Goal: Task Accomplishment & Management: Manage account settings

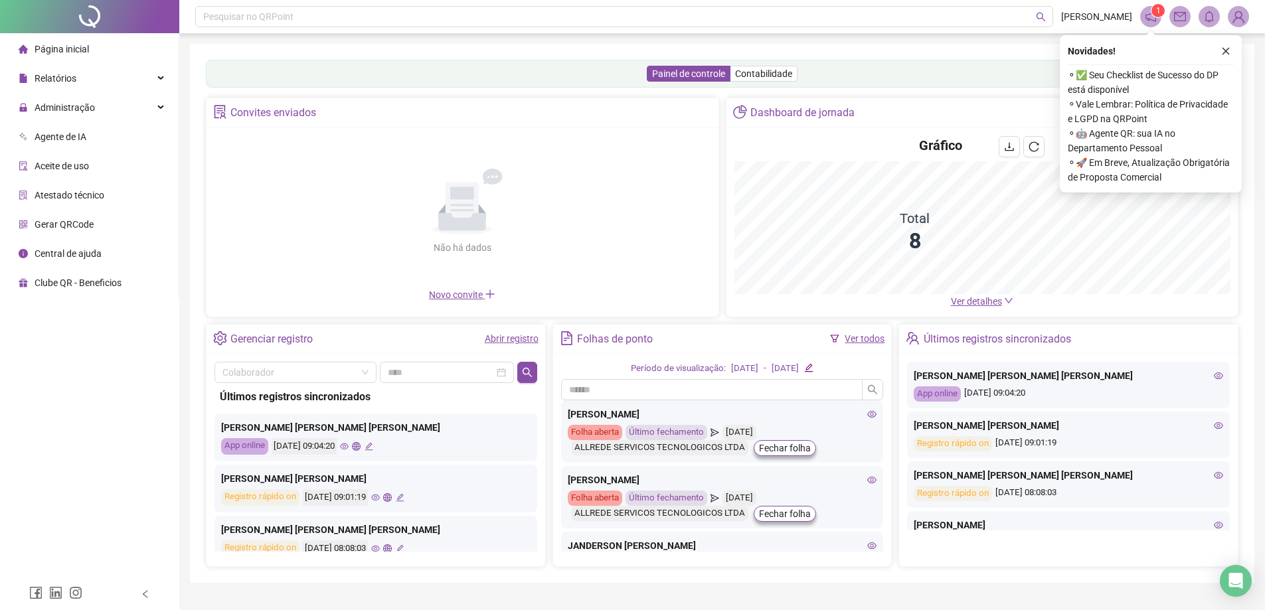
click at [135, 121] on ul "Página inicial Relatórios Administração Agente de IA Aceite de uso Atestado téc…" at bounding box center [89, 166] width 179 height 266
click at [128, 108] on div "Administração" at bounding box center [89, 107] width 173 height 27
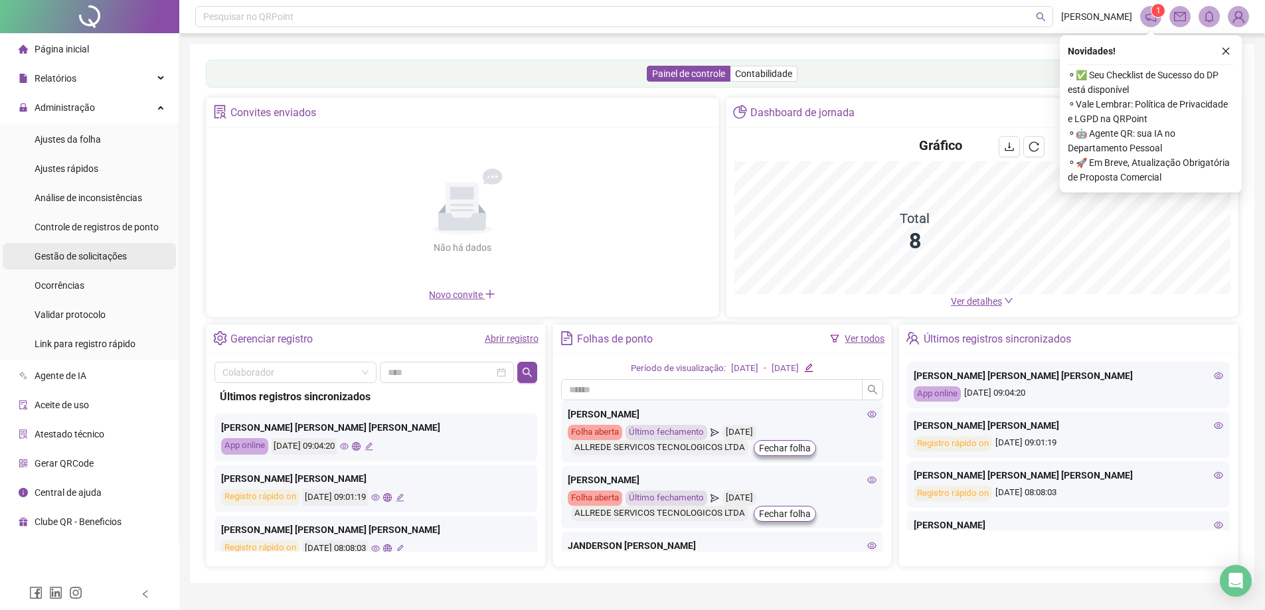
click at [93, 266] on div "Gestão de solicitações" at bounding box center [81, 256] width 92 height 27
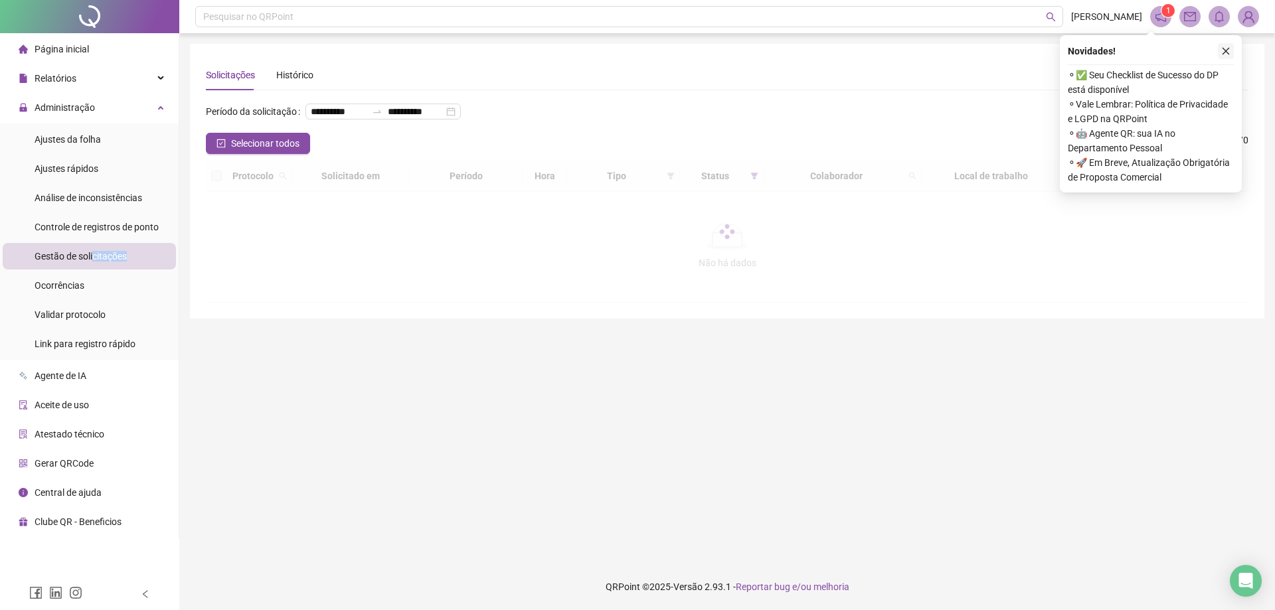
click at [1229, 46] on icon "close" at bounding box center [1225, 50] width 9 height 9
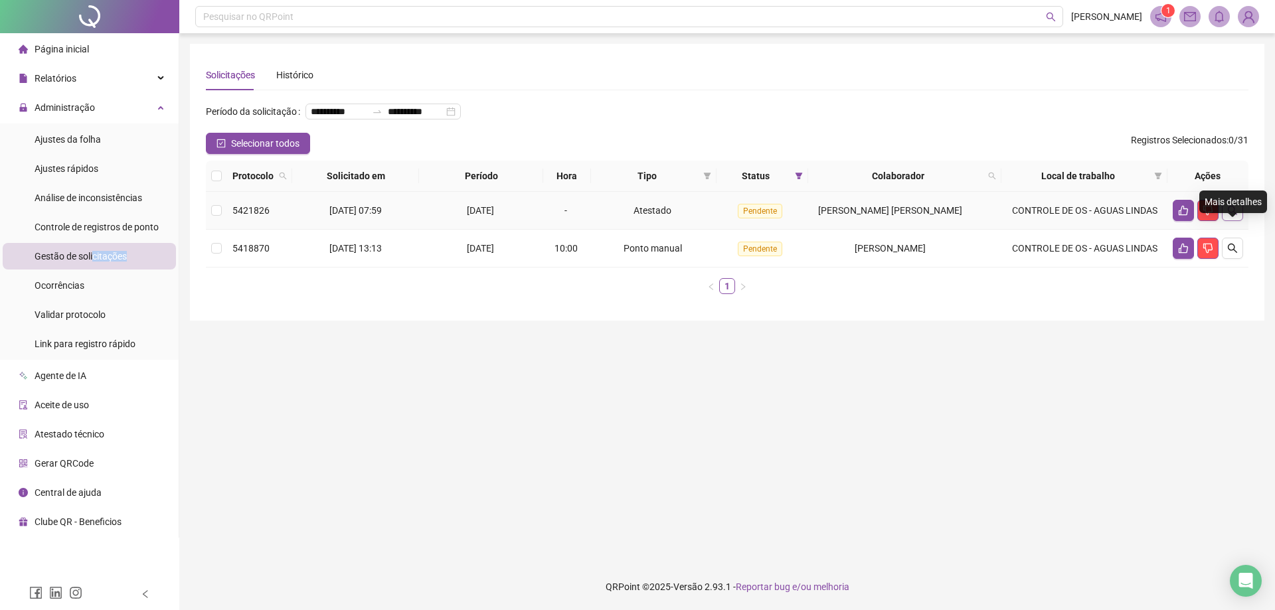
click at [1242, 221] on button "button" at bounding box center [1232, 210] width 21 height 21
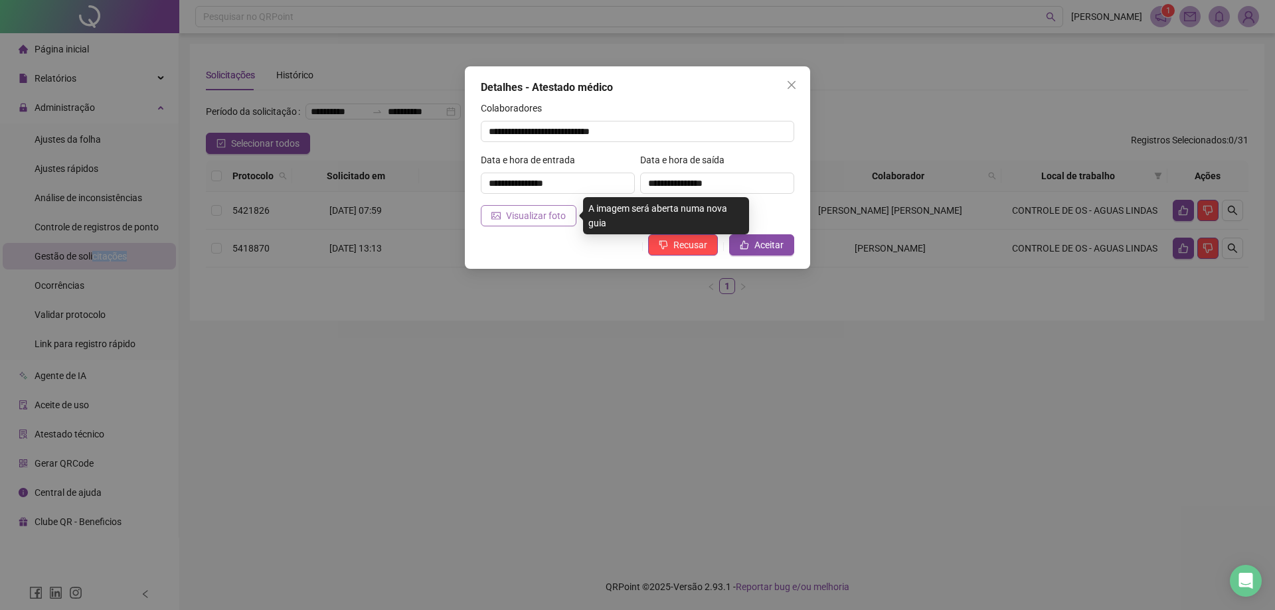
click at [499, 212] on icon "picture" at bounding box center [496, 215] width 9 height 9
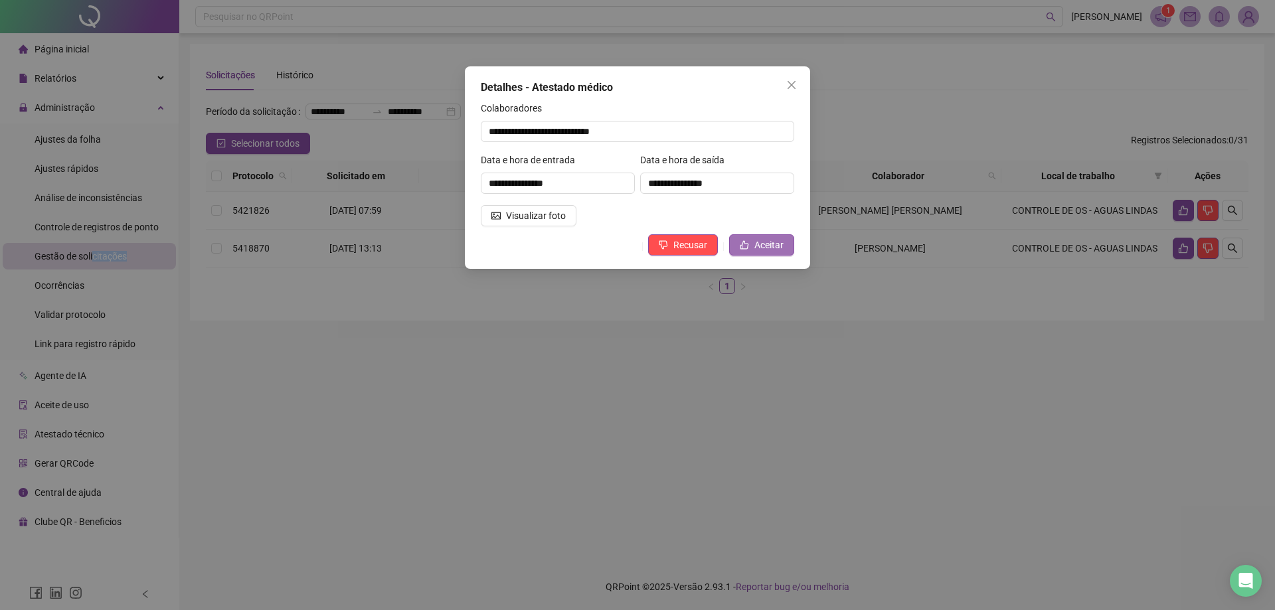
click at [763, 238] on span "Aceitar" at bounding box center [769, 245] width 29 height 15
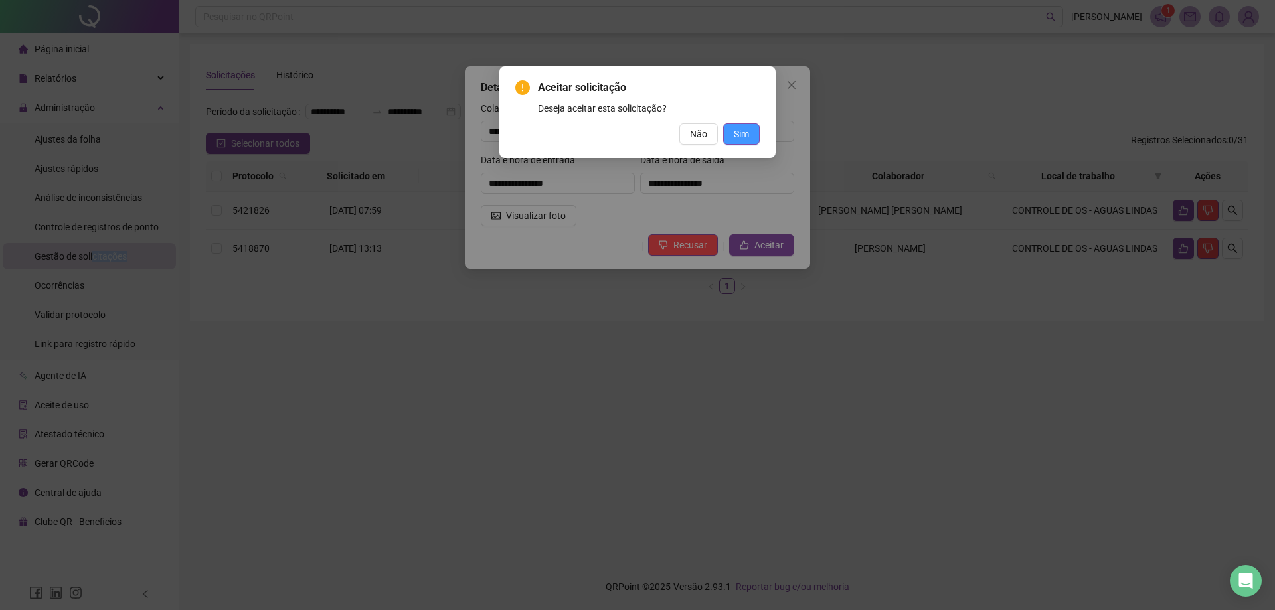
click at [747, 128] on span "Sim" at bounding box center [741, 134] width 15 height 15
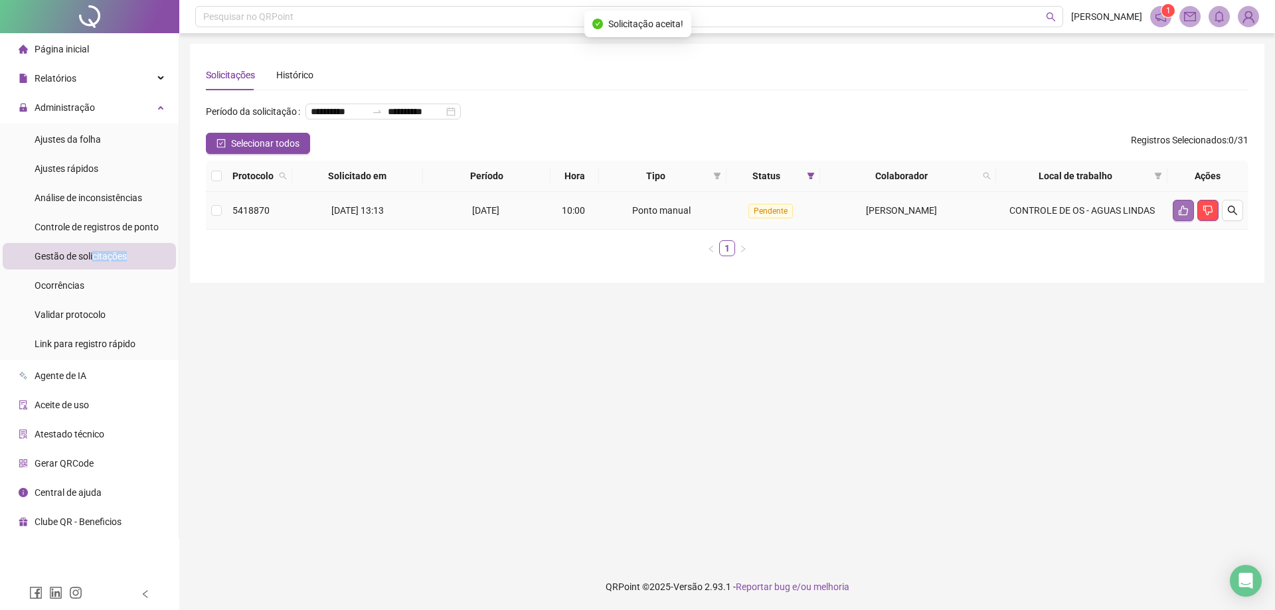
click at [1178, 216] on icon "like" at bounding box center [1183, 210] width 11 height 11
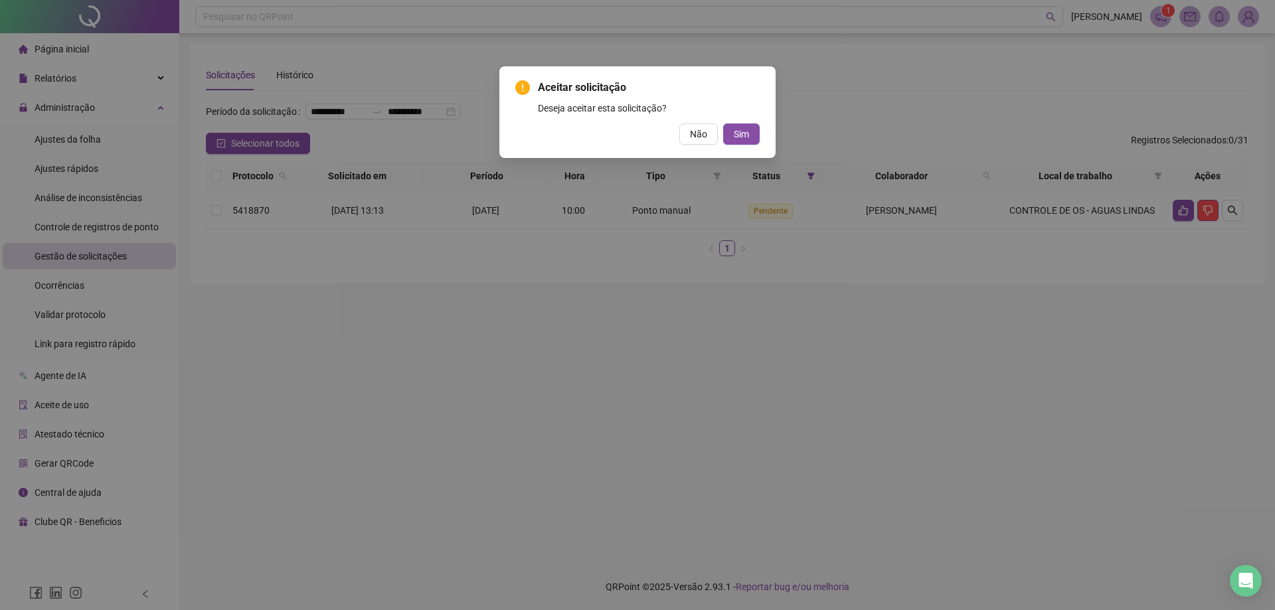
click at [763, 136] on div "Aceitar solicitação Deseja aceitar esta solicitação? Não Sim" at bounding box center [637, 112] width 276 height 92
click at [755, 134] on button "Sim" at bounding box center [741, 134] width 37 height 21
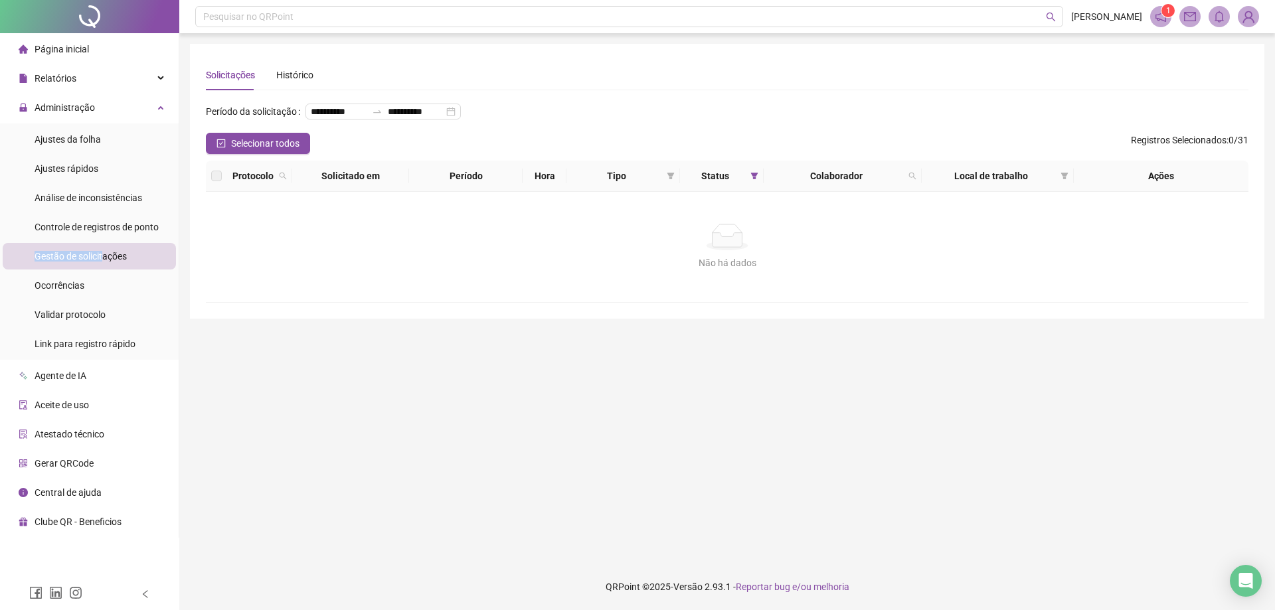
click at [102, 249] on div "Gestão de solicitações" at bounding box center [81, 256] width 92 height 27
click at [112, 234] on div "Controle de registros de ponto" at bounding box center [97, 227] width 124 height 27
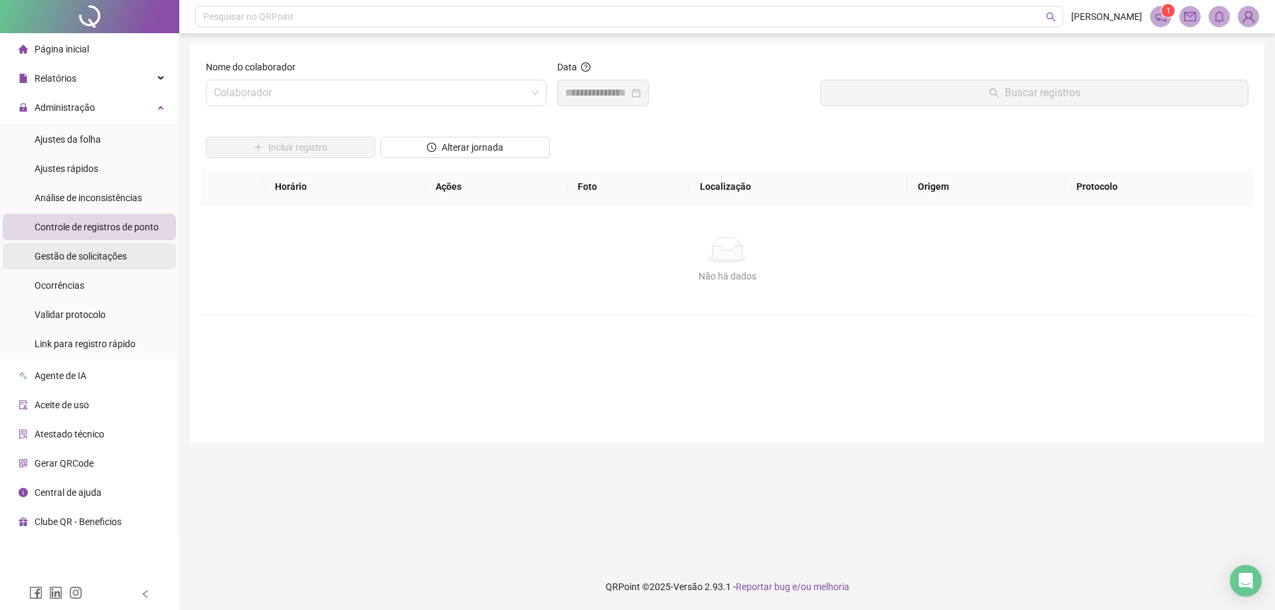
click at [110, 251] on span "Gestão de solicitações" at bounding box center [81, 256] width 92 height 11
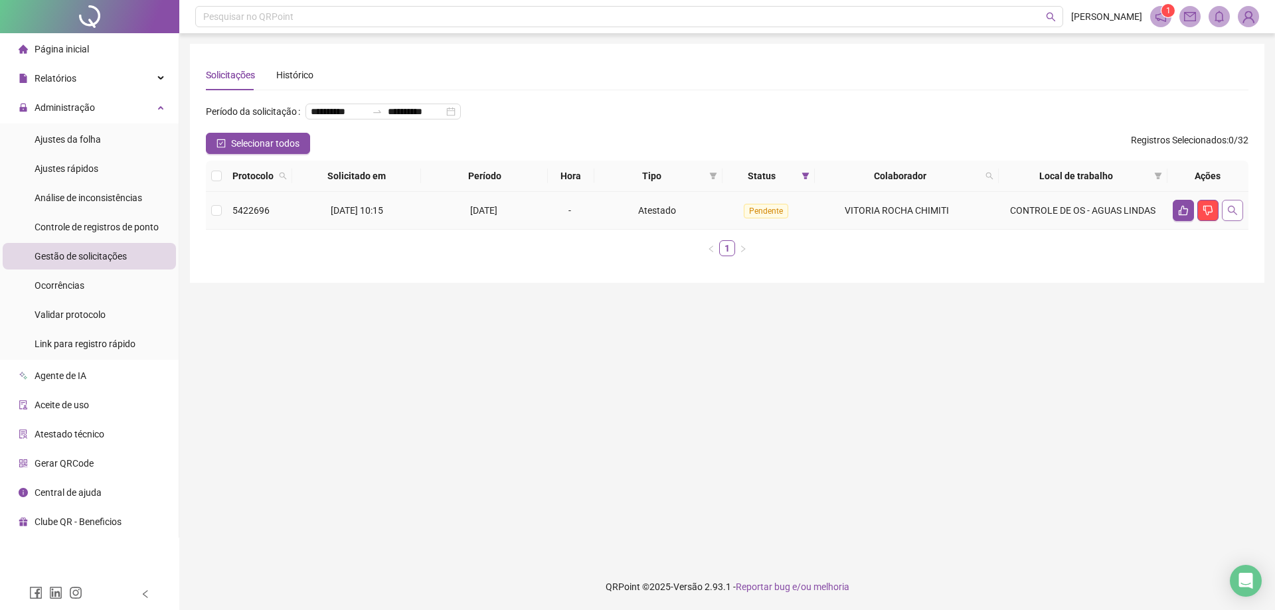
click at [1229, 221] on button "button" at bounding box center [1232, 210] width 21 height 21
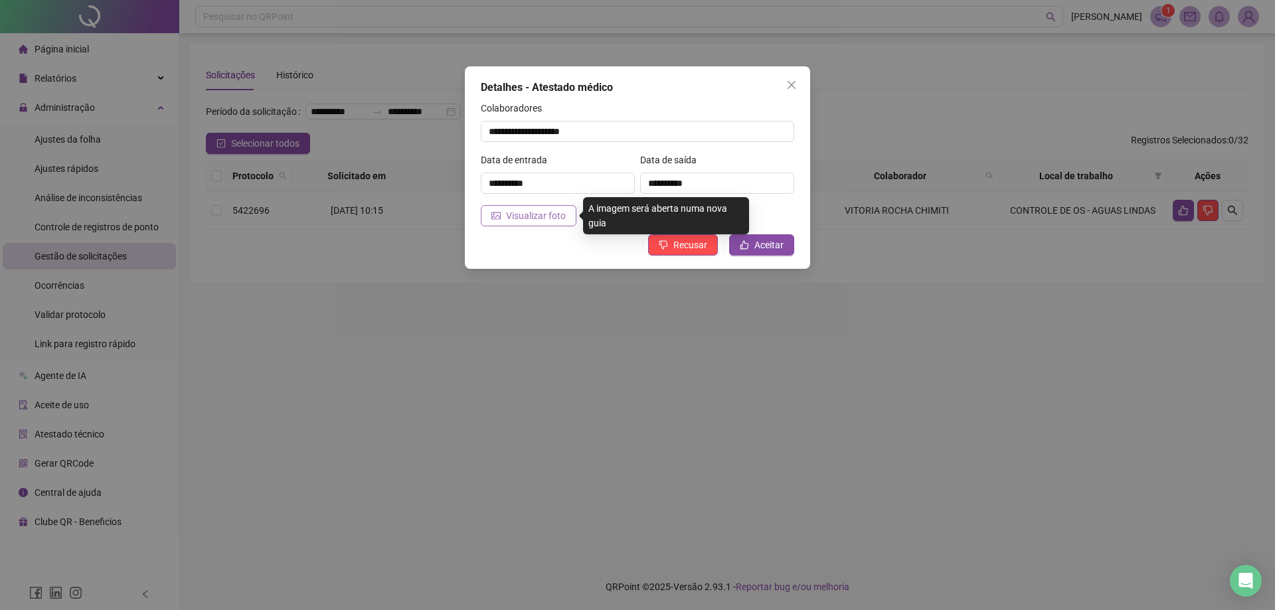
click at [549, 212] on span "Visualizar foto" at bounding box center [536, 216] width 60 height 15
